Goal: Transaction & Acquisition: Purchase product/service

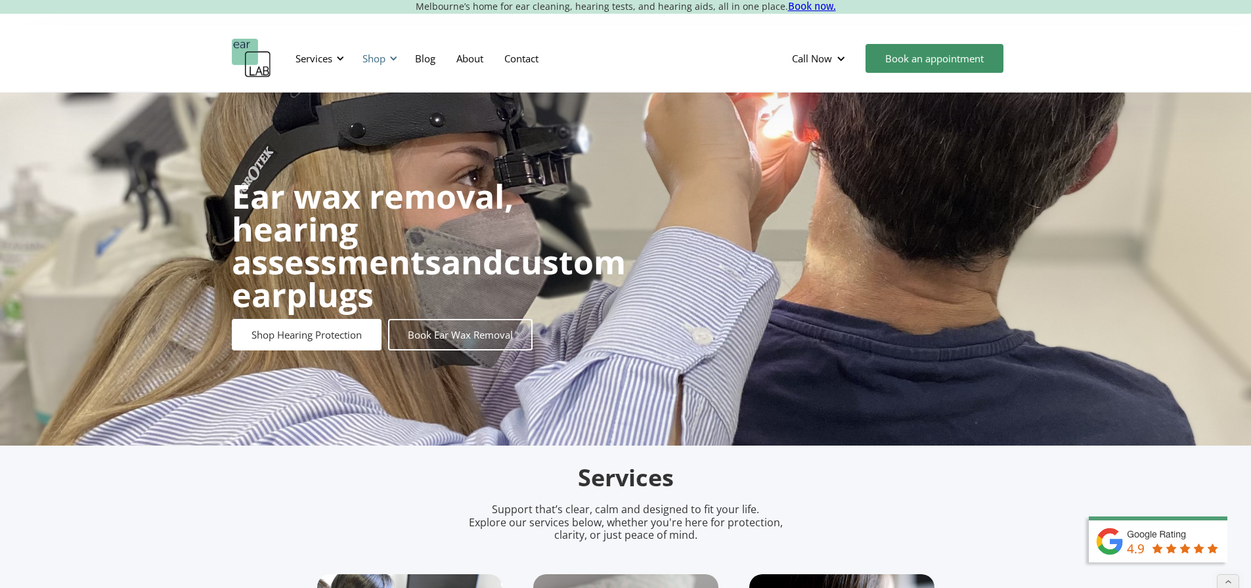
click at [380, 55] on div "Shop" at bounding box center [374, 58] width 23 height 13
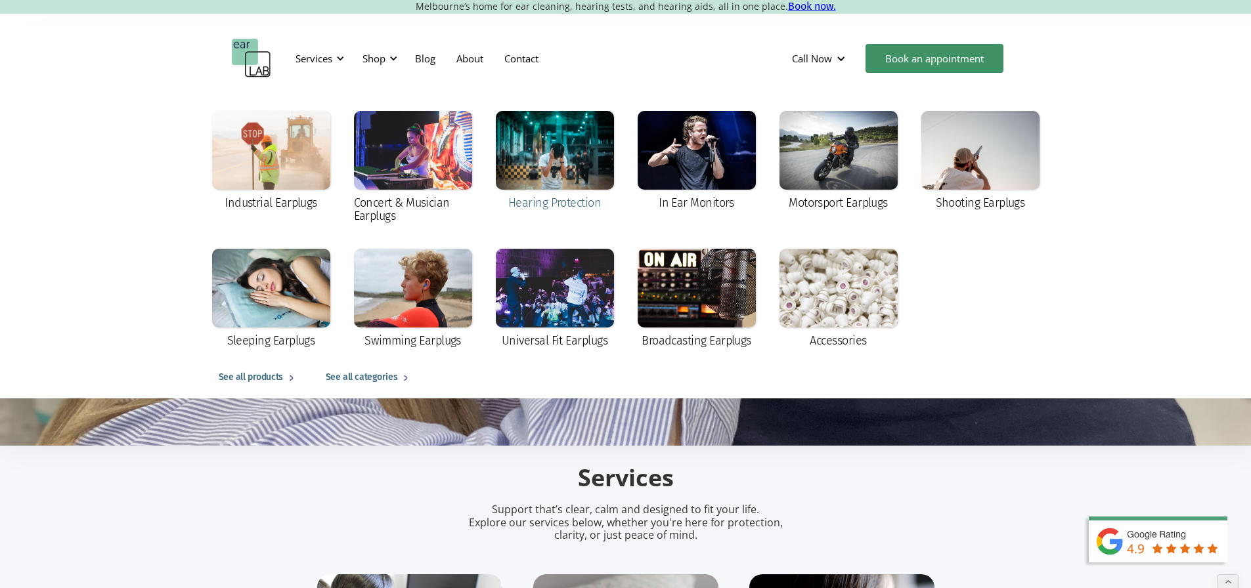
click at [572, 128] on div at bounding box center [555, 150] width 118 height 79
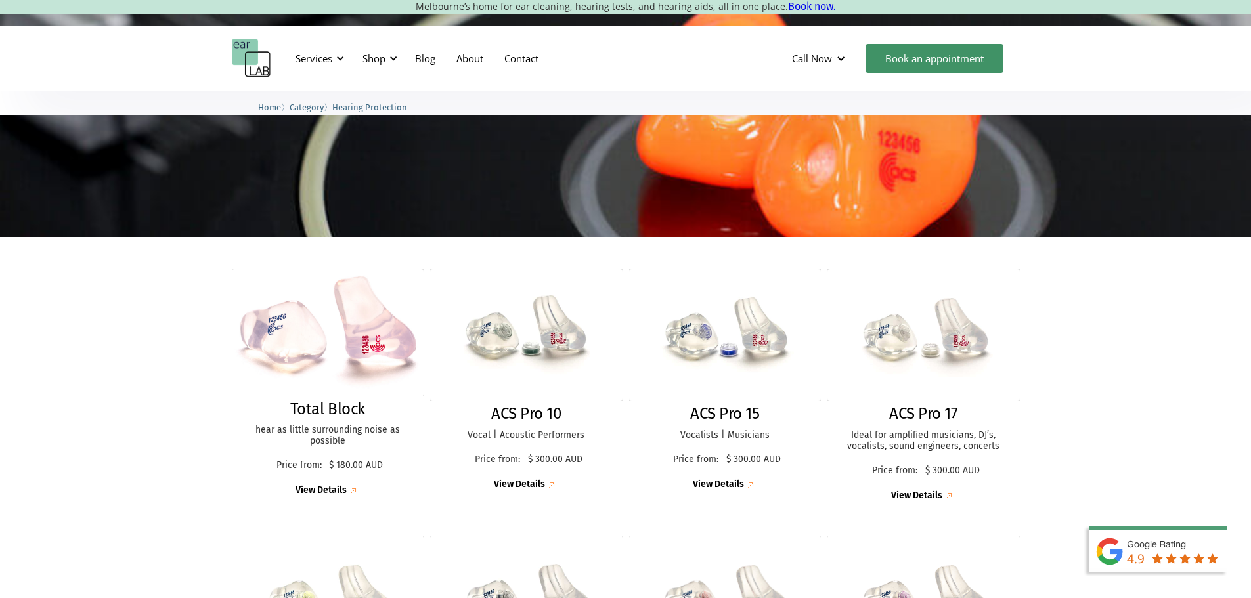
scroll to position [263, 0]
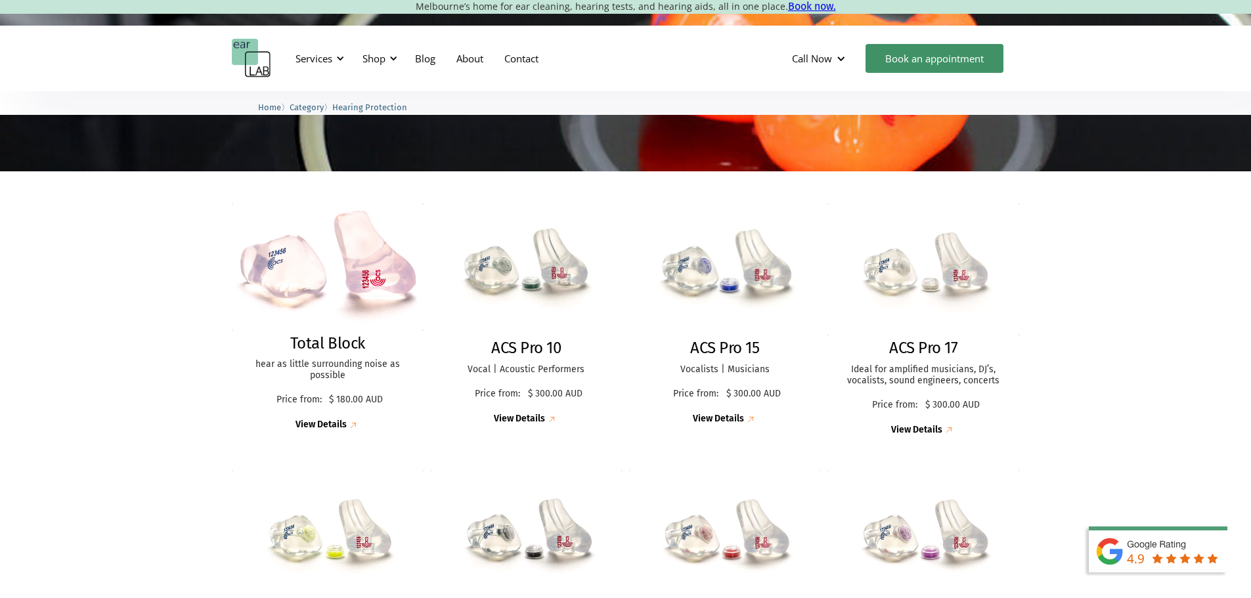
click at [693, 275] on img at bounding box center [724, 270] width 203 height 140
